Goal: Task Accomplishment & Management: Manage account settings

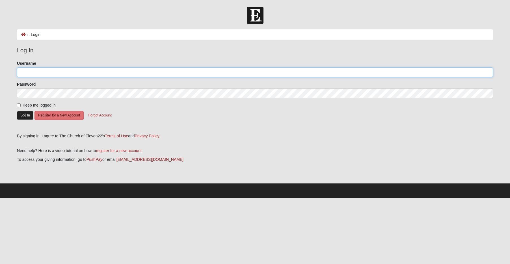
type input "gldarter"
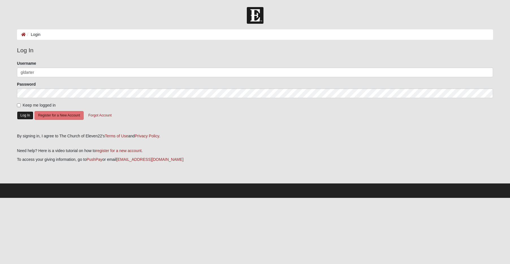
click at [18, 116] on button "Log In" at bounding box center [25, 115] width 16 height 8
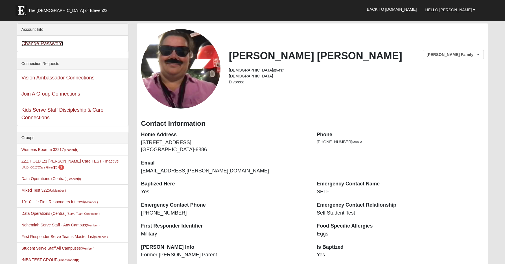
click at [48, 42] on link "Change Password" at bounding box center [42, 44] width 42 height 6
